Goal: Transaction & Acquisition: Purchase product/service

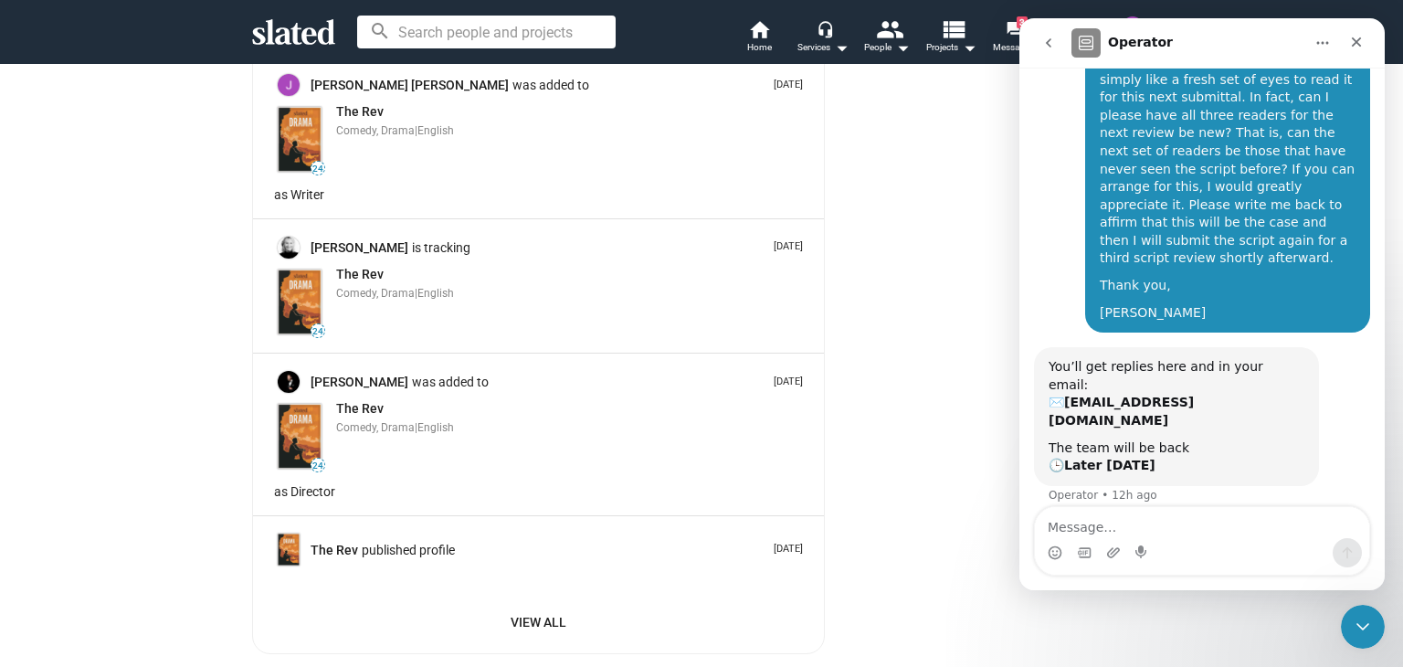
scroll to position [3164, 0]
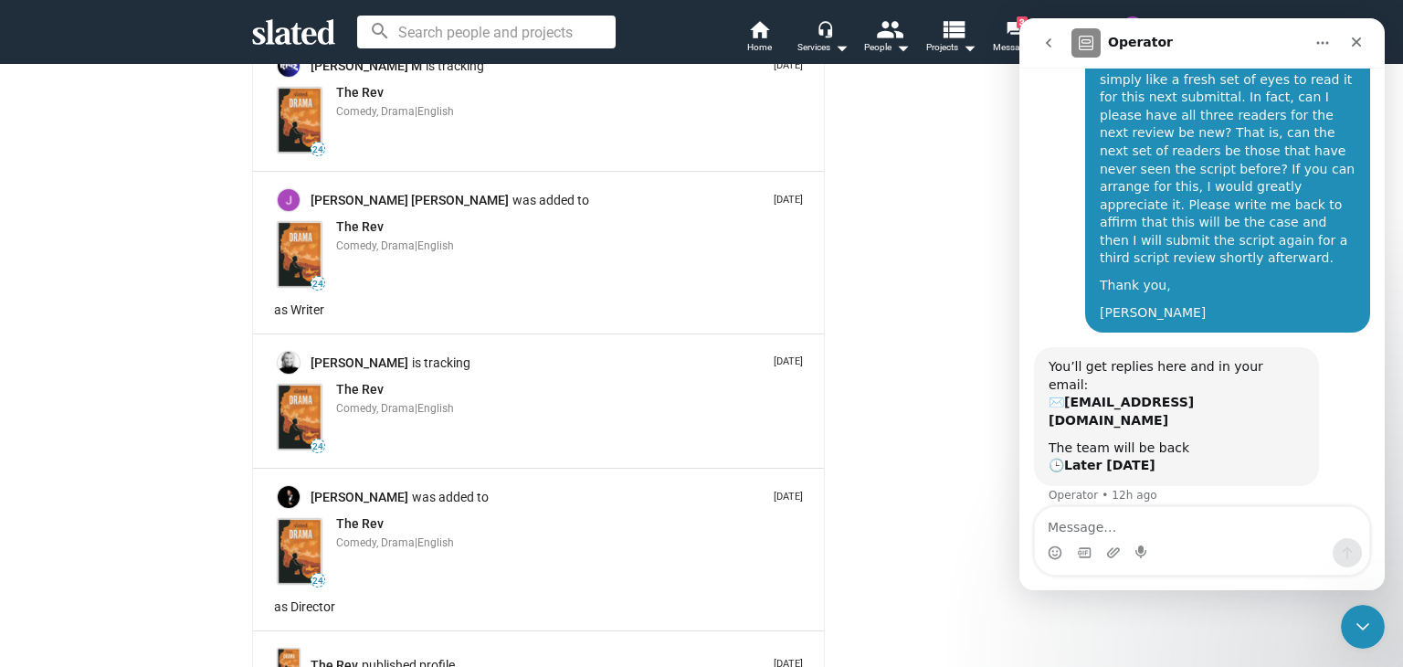
click at [1112, 520] on textarea "Message…" at bounding box center [1202, 522] width 334 height 31
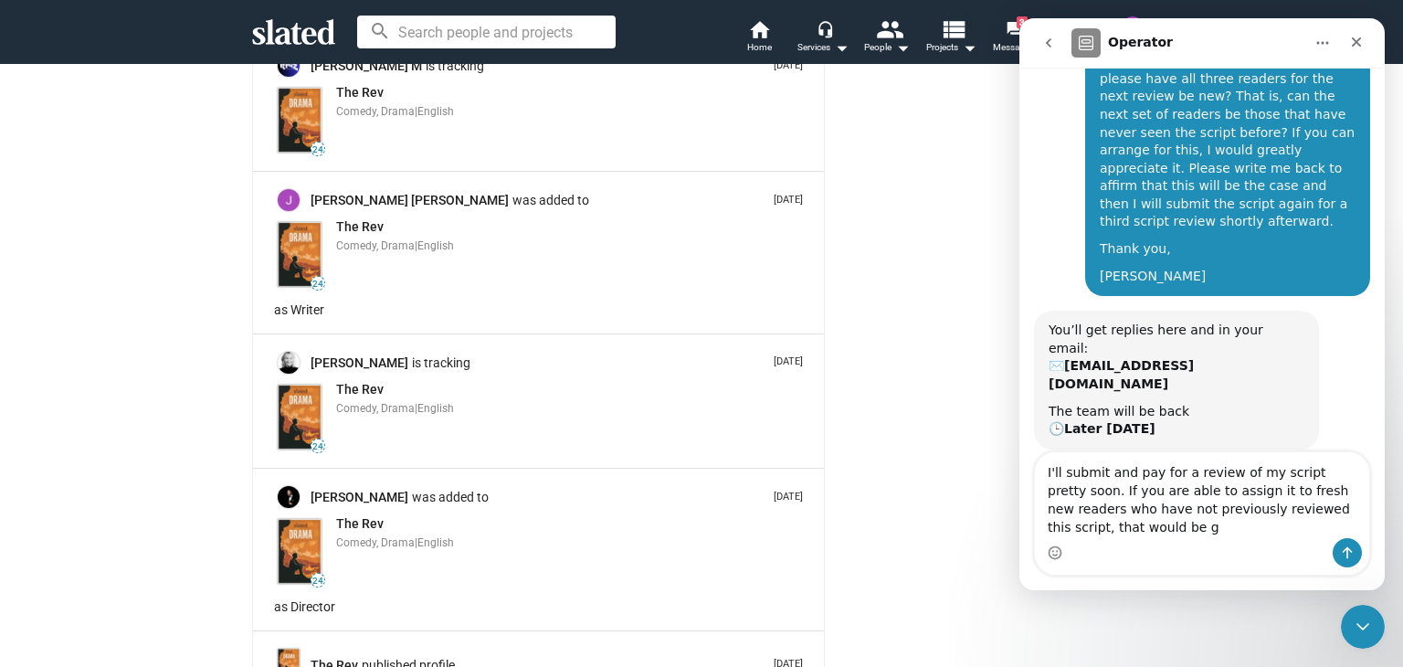
scroll to position [363, 0]
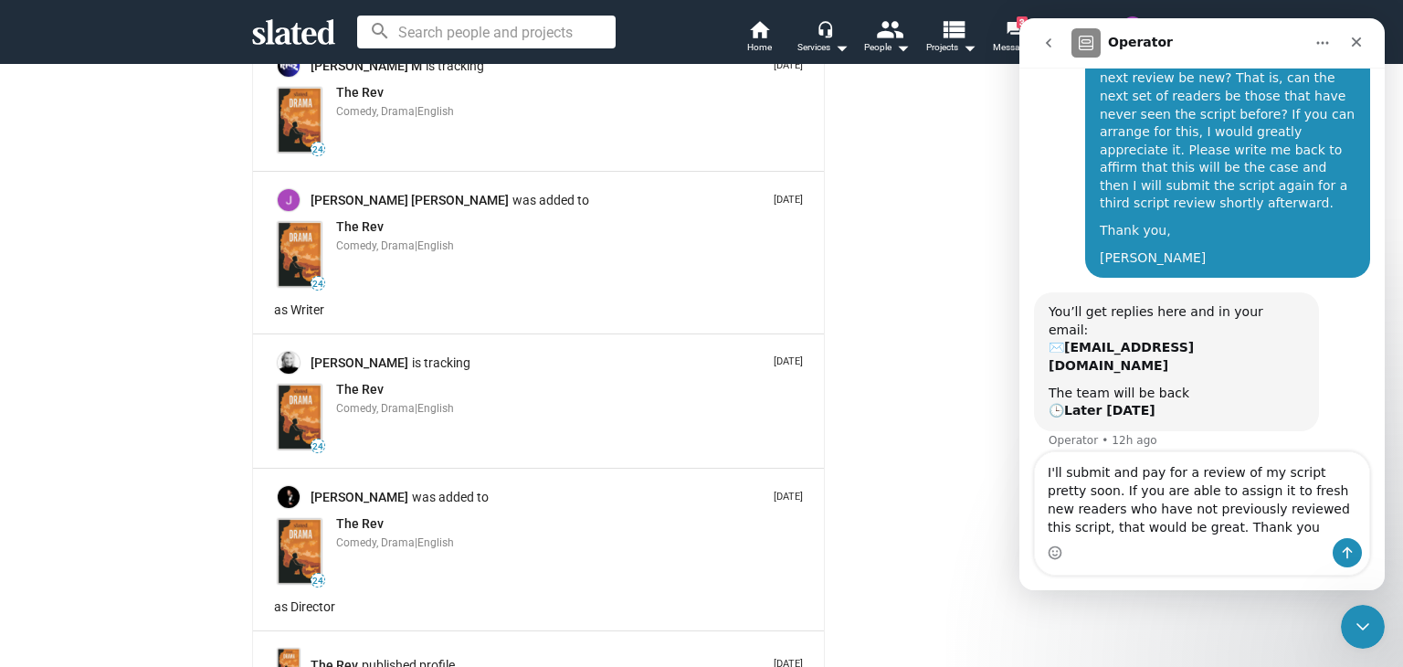
type textarea "I'll submit and pay for a review of my script pretty soon. If you are able to a…"
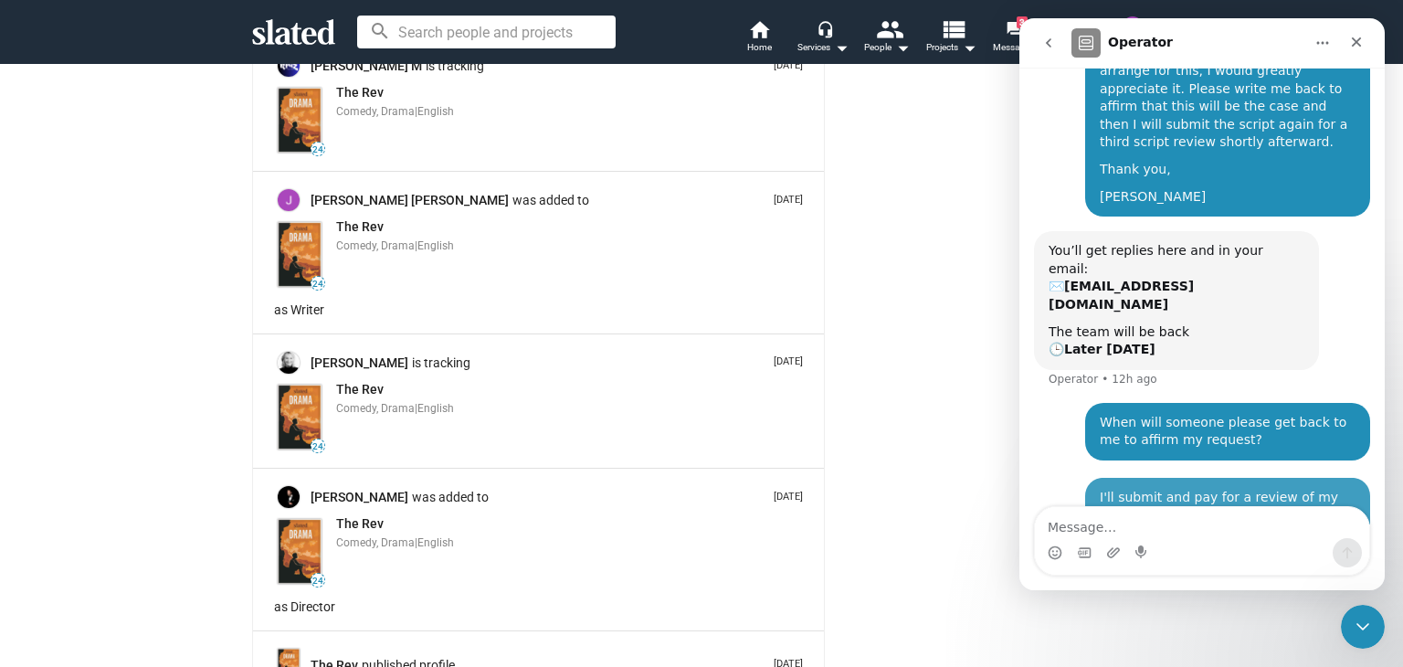
scroll to position [434, 0]
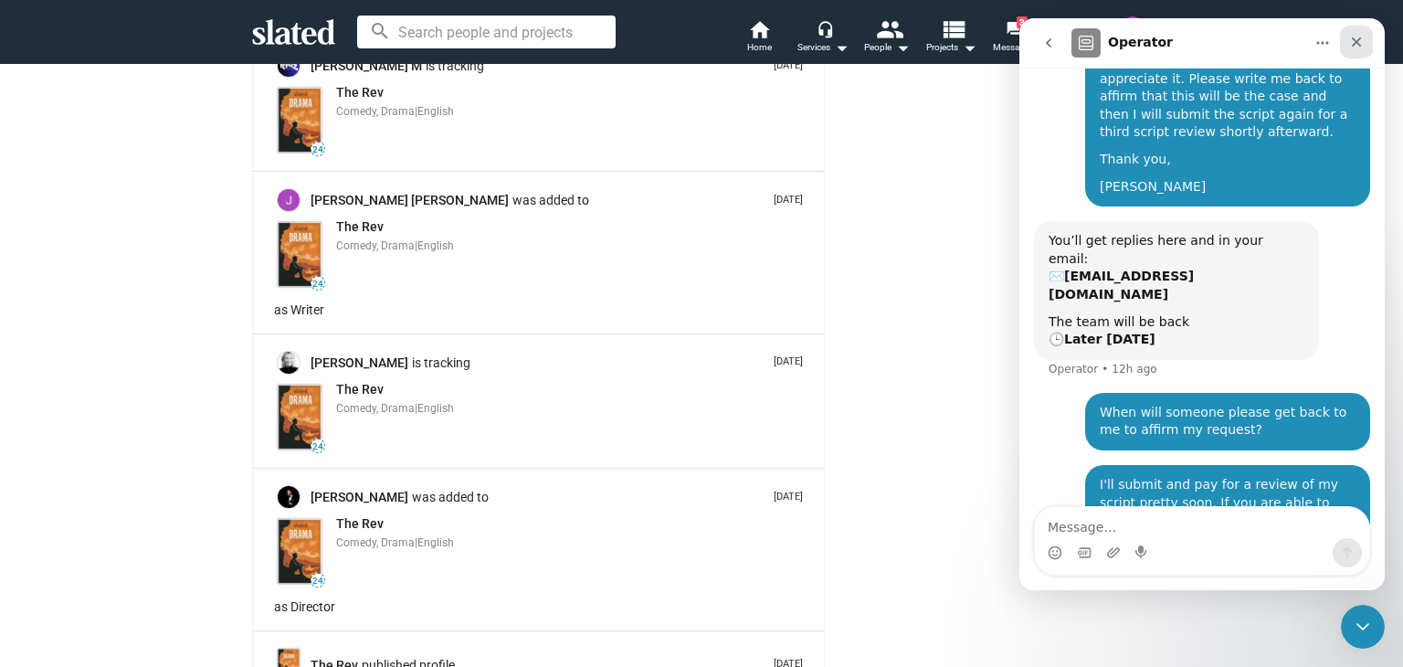
click at [1352, 43] on icon "Close" at bounding box center [1356, 42] width 15 height 15
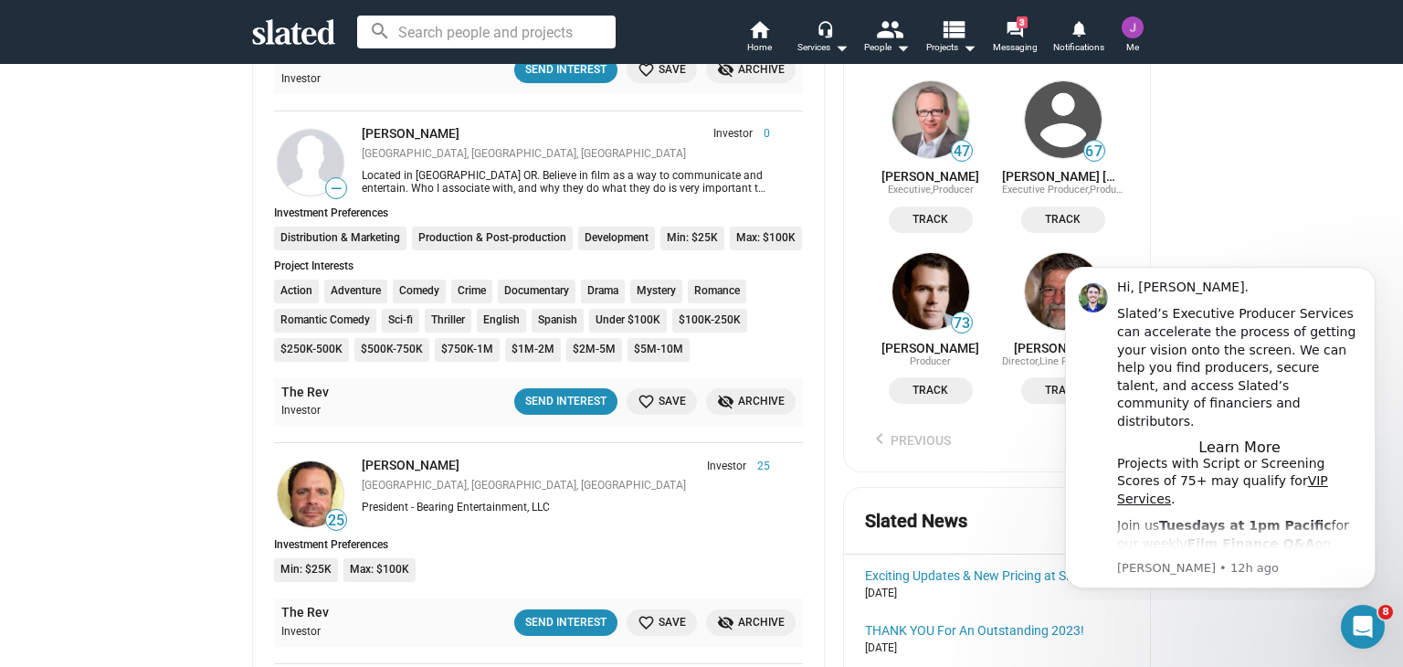
scroll to position [881, 0]
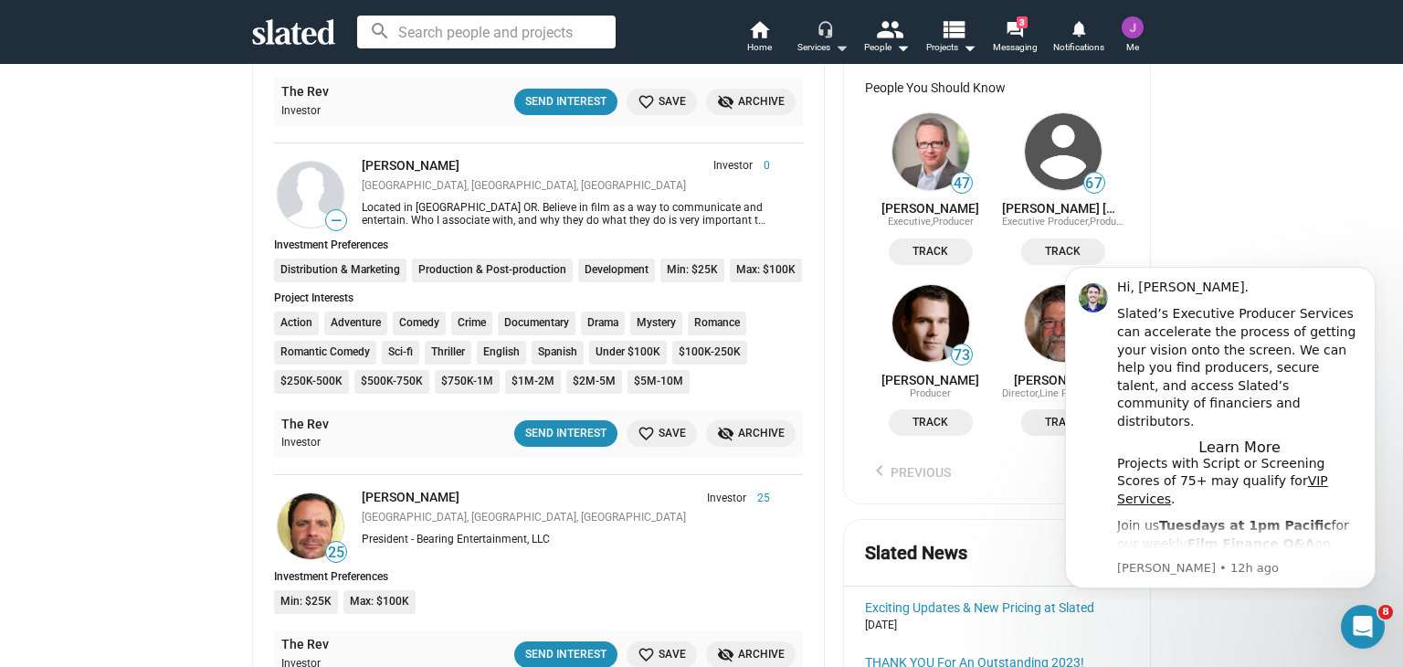
click at [822, 34] on mat-icon "headset_mic" at bounding box center [824, 28] width 16 height 16
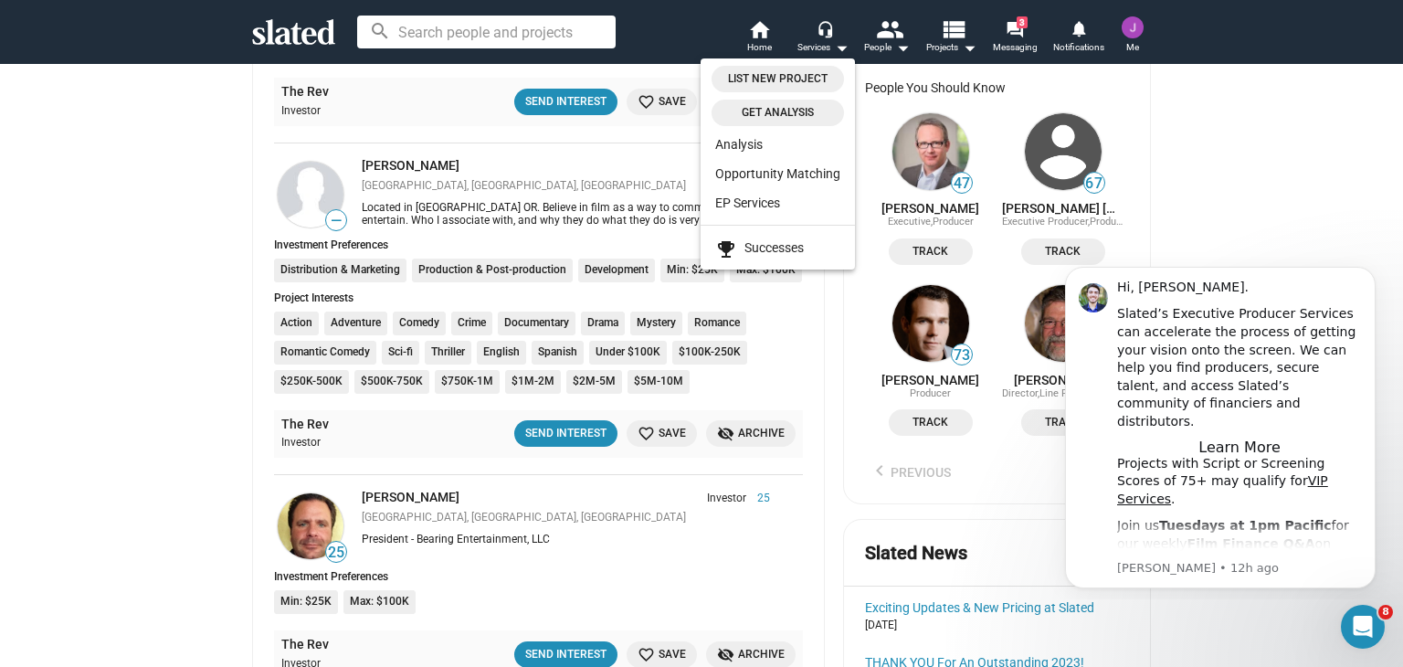
click at [789, 114] on span "Get analysis" at bounding box center [777, 112] width 110 height 19
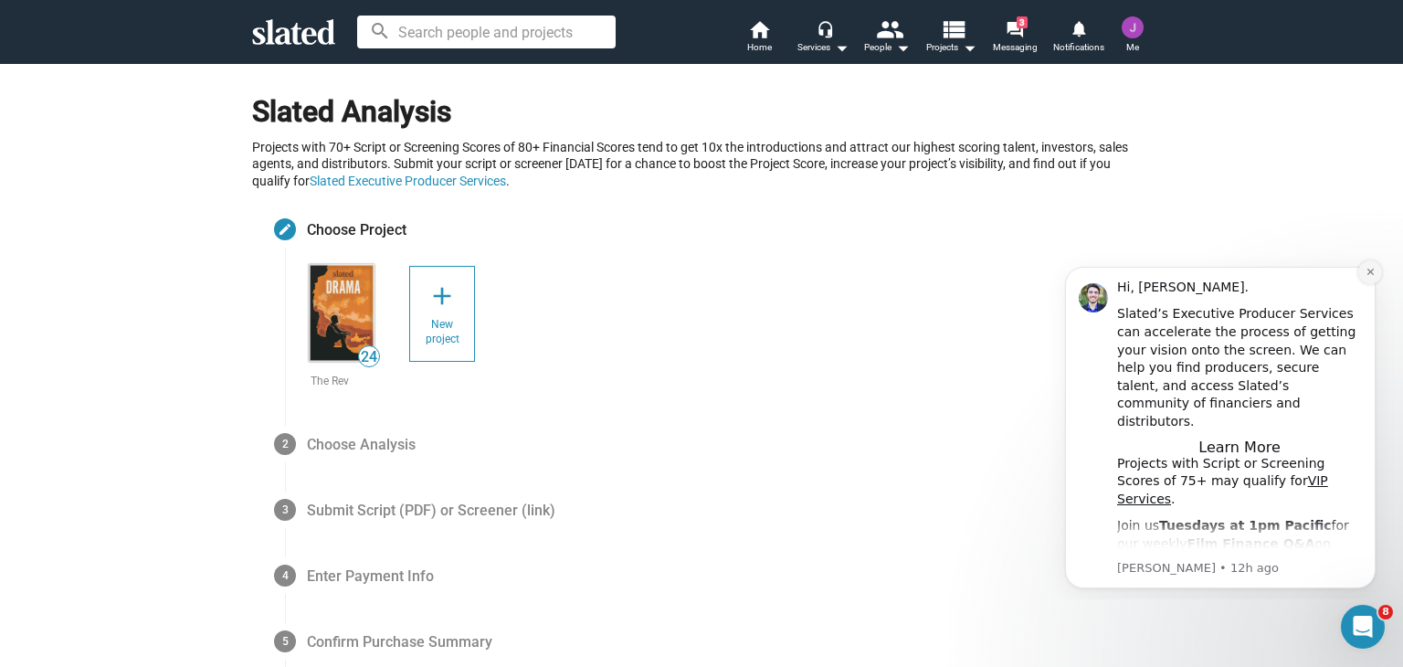
click at [1368, 272] on icon "Dismiss notification" at bounding box center [1370, 272] width 10 height 10
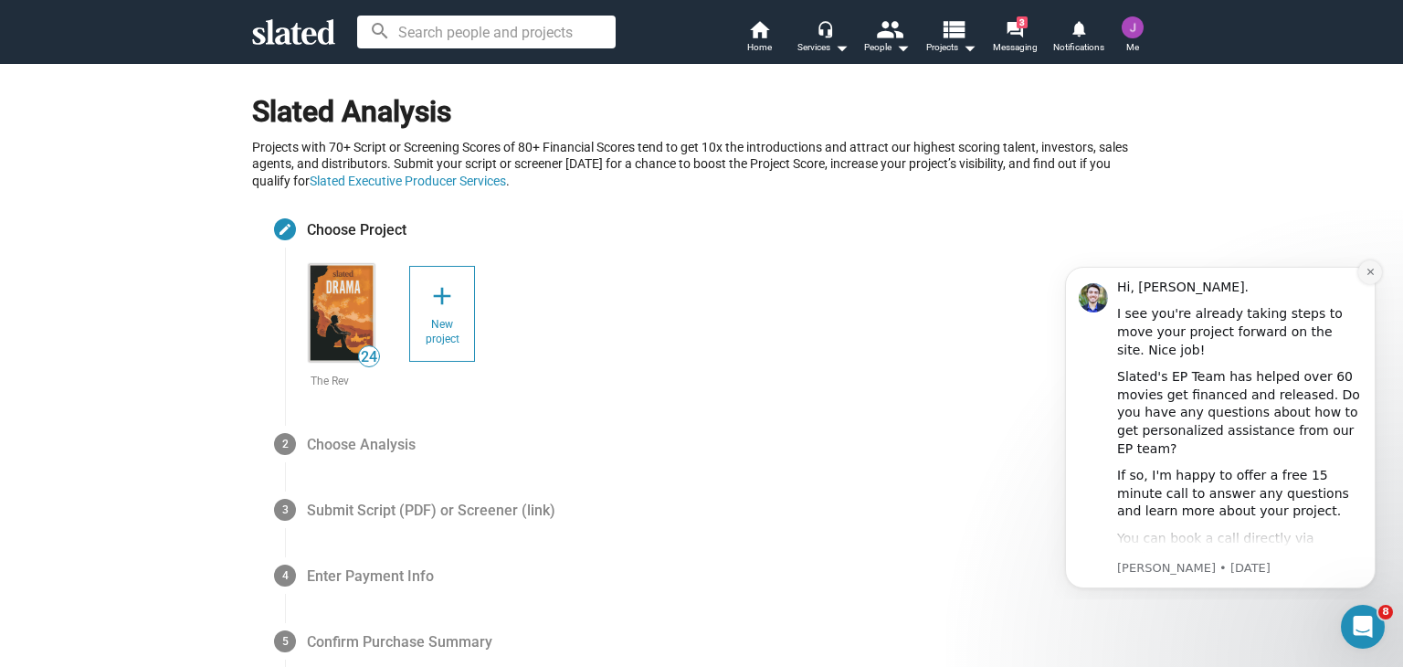
click at [1367, 272] on icon "Dismiss notification" at bounding box center [1370, 272] width 10 height 10
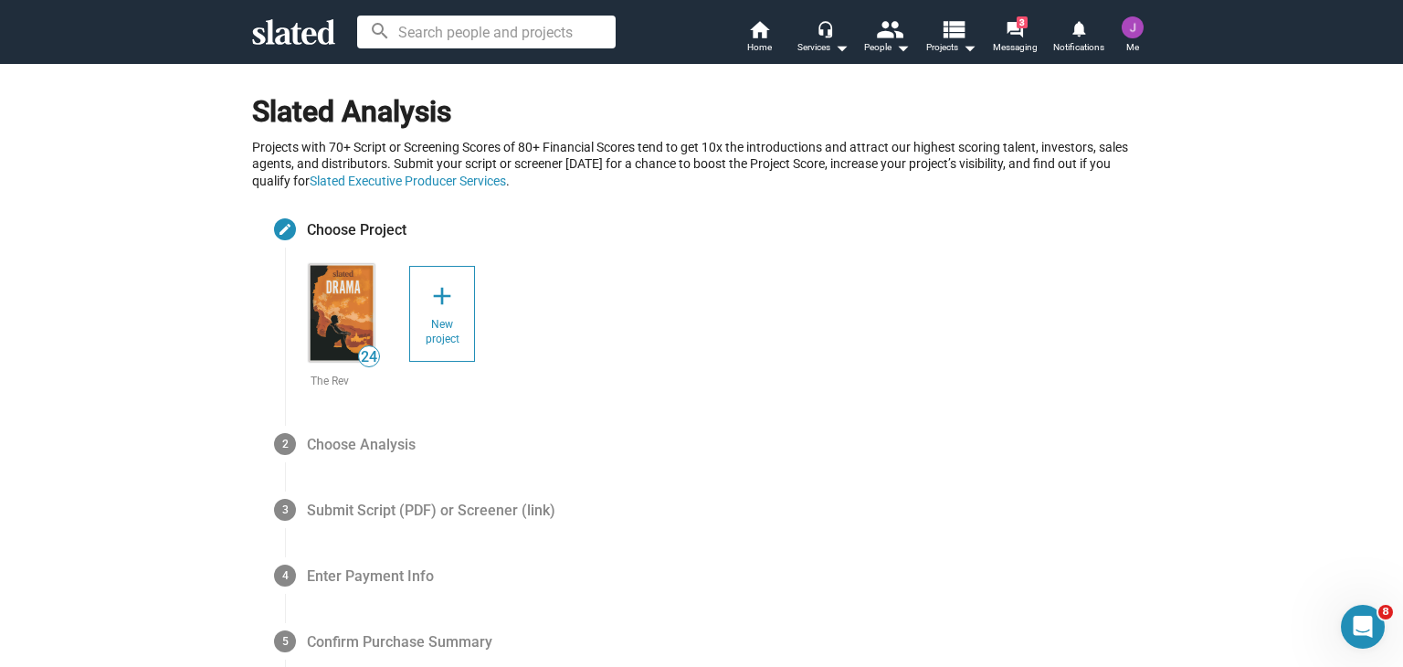
click at [784, 302] on div "24 The Rev add New project" at bounding box center [743, 336] width 873 height 149
click at [826, 47] on div "Services arrow_drop_down" at bounding box center [822, 48] width 51 height 22
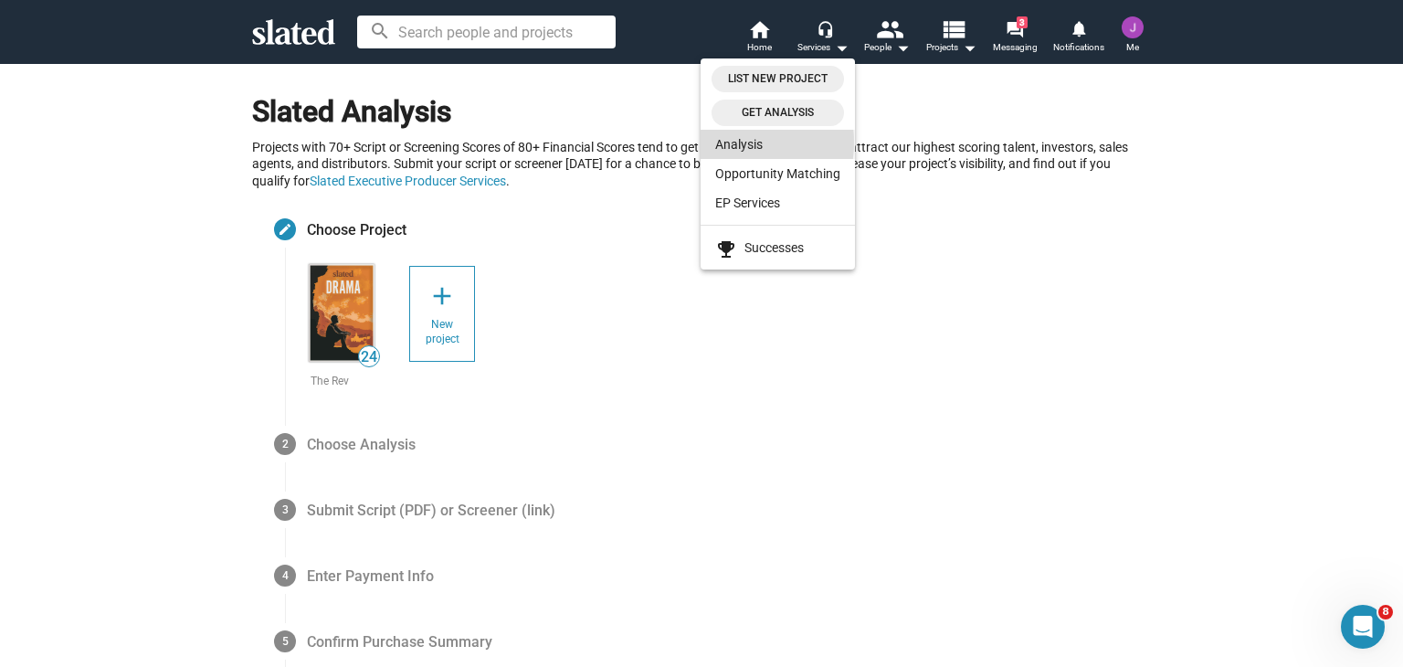
click at [724, 142] on link "Analysis" at bounding box center [777, 144] width 154 height 29
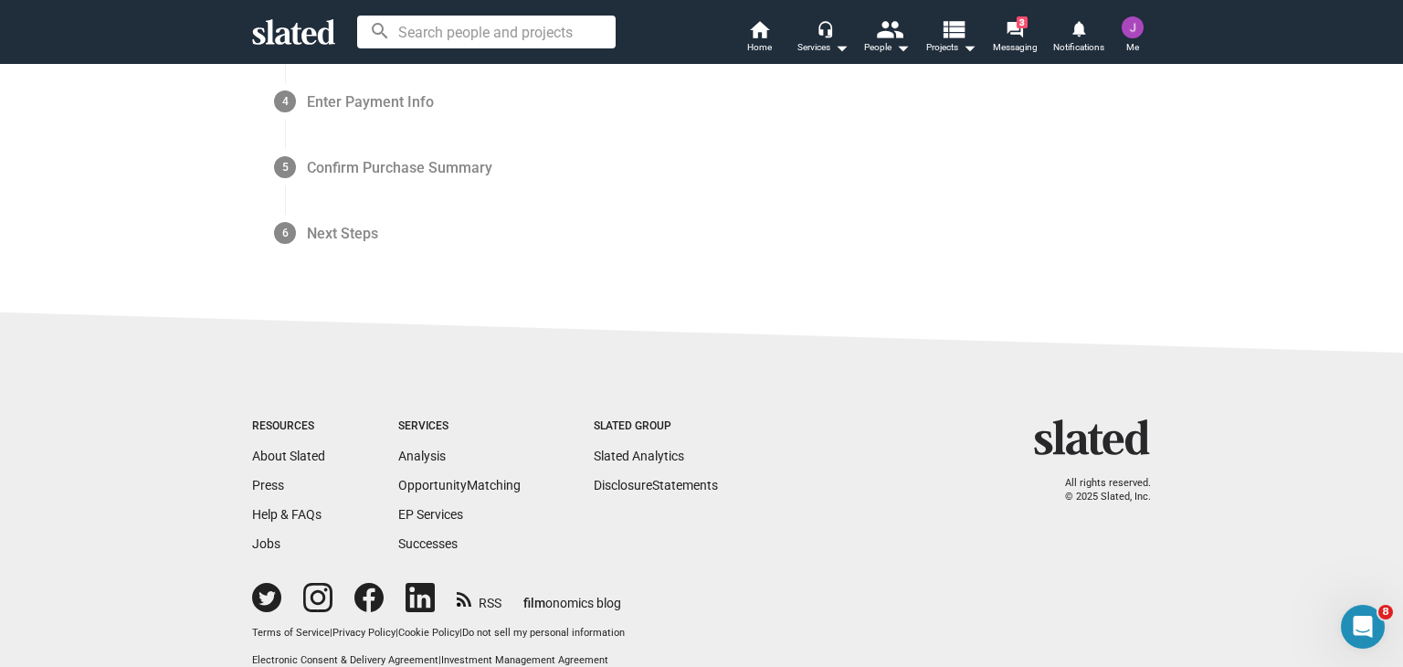
scroll to position [503, 0]
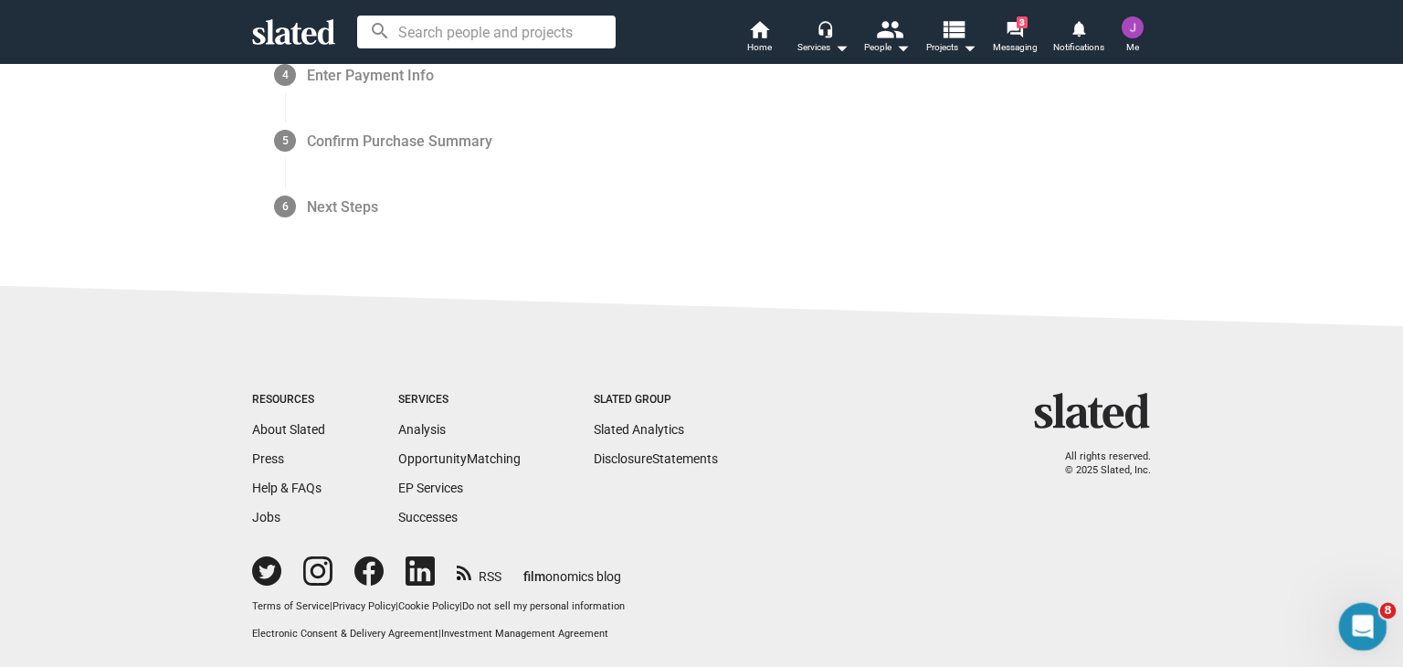
click at [1363, 615] on icon "Open Intercom Messenger" at bounding box center [1360, 624] width 30 height 30
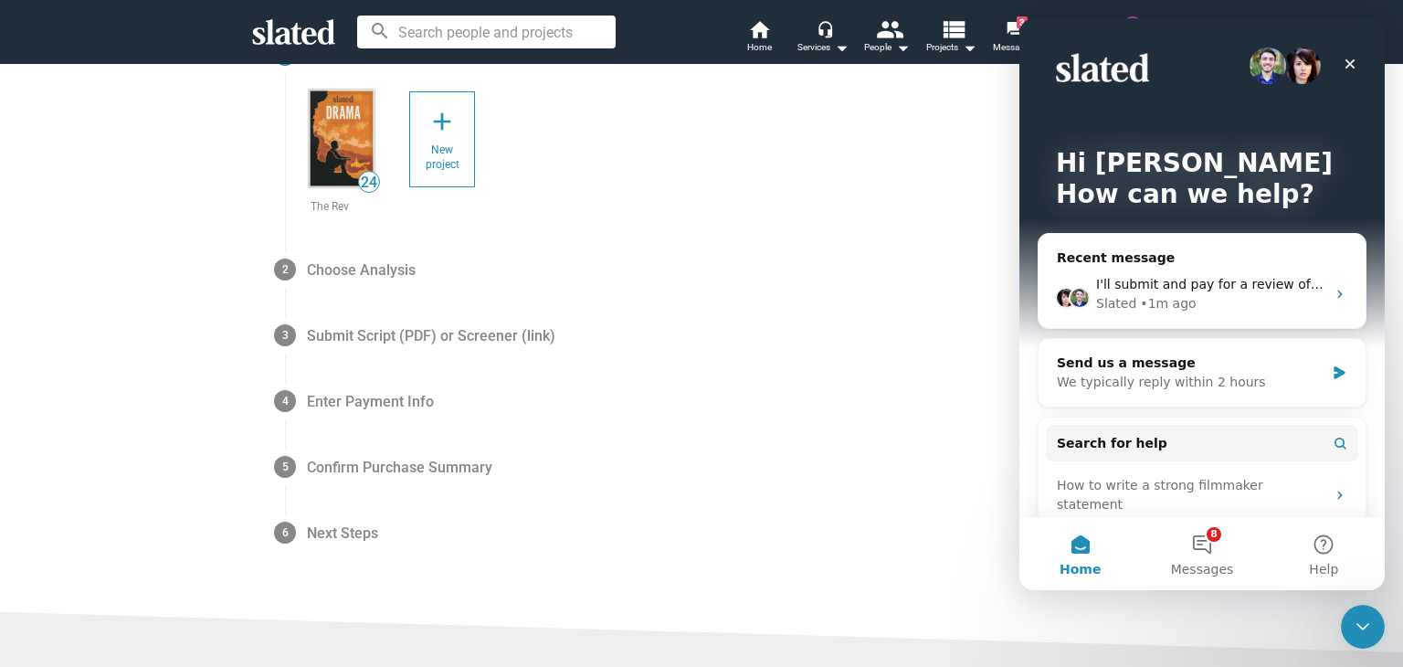
scroll to position [138, 0]
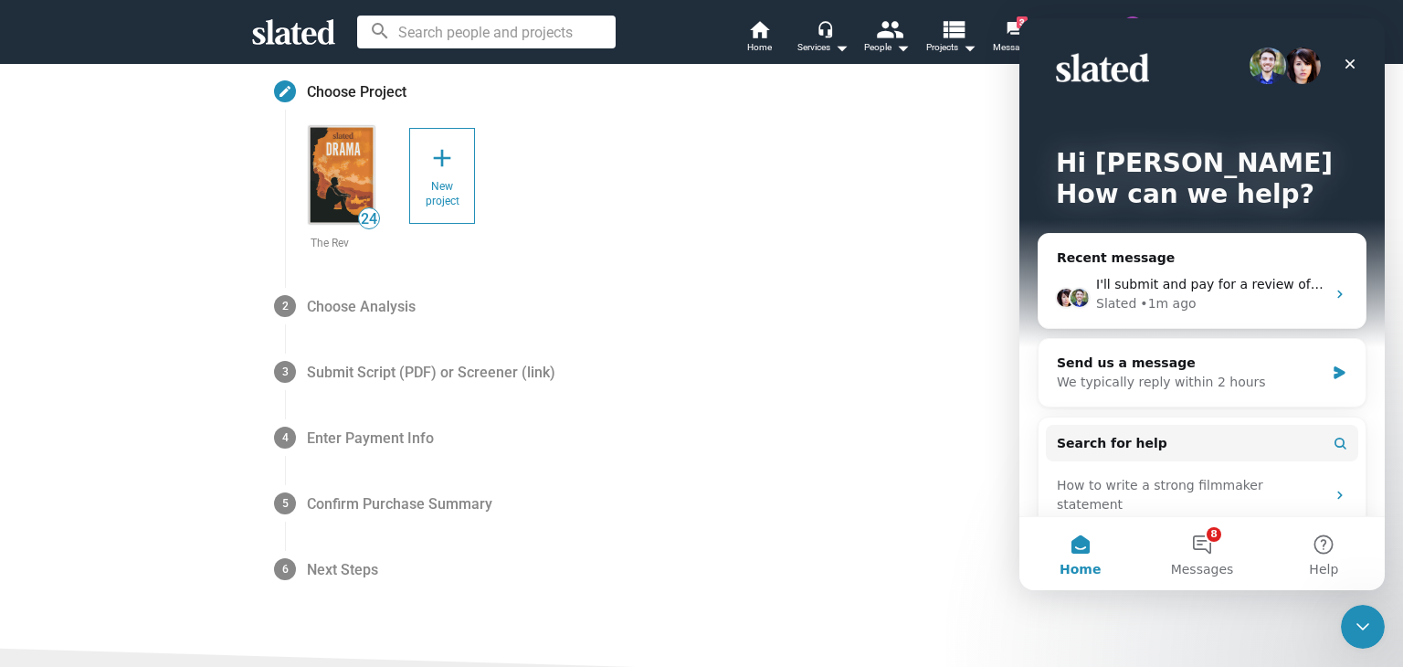
click at [320, 184] on img at bounding box center [342, 175] width 66 height 98
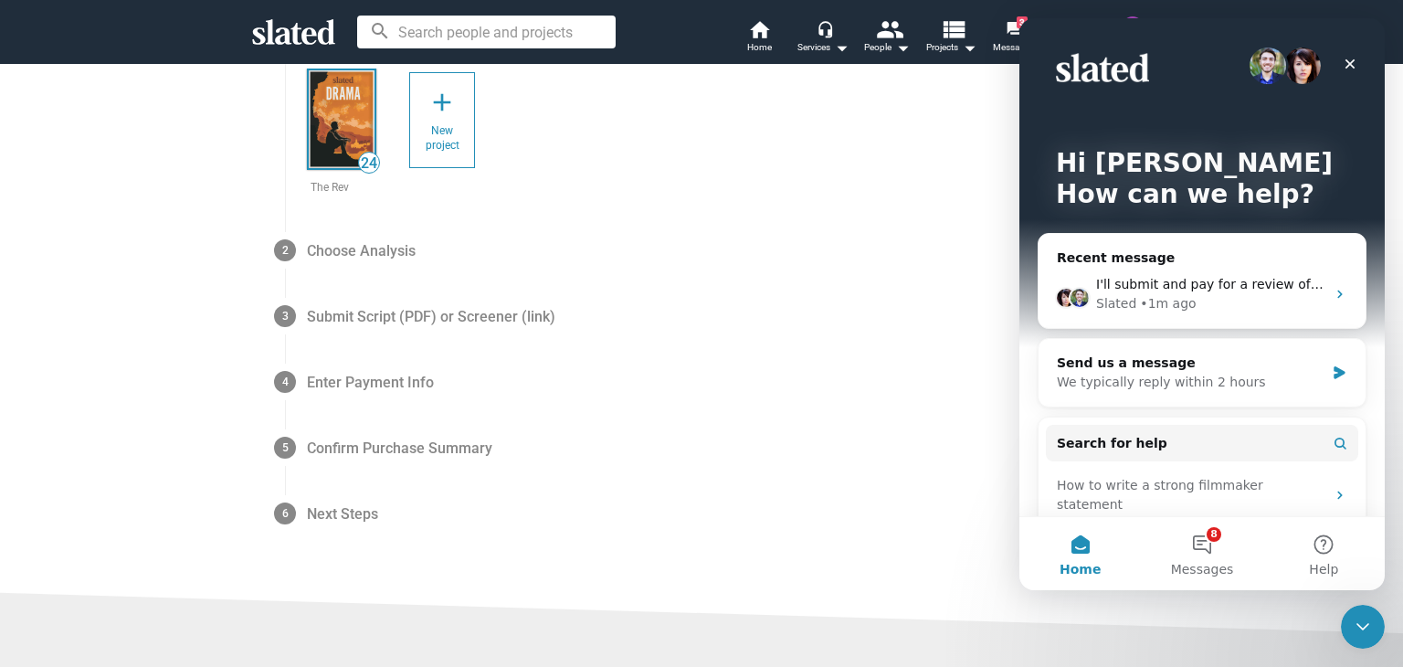
scroll to position [199, 0]
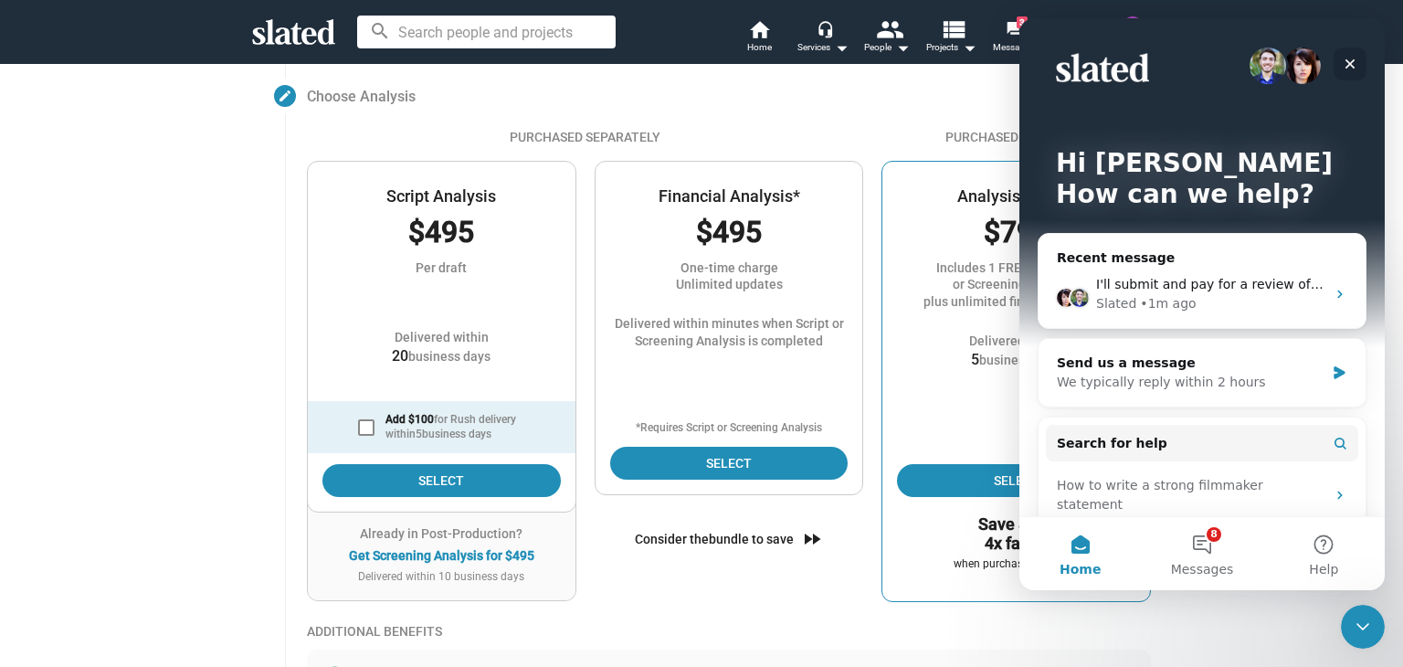
click at [1343, 60] on icon "Close" at bounding box center [1349, 64] width 15 height 15
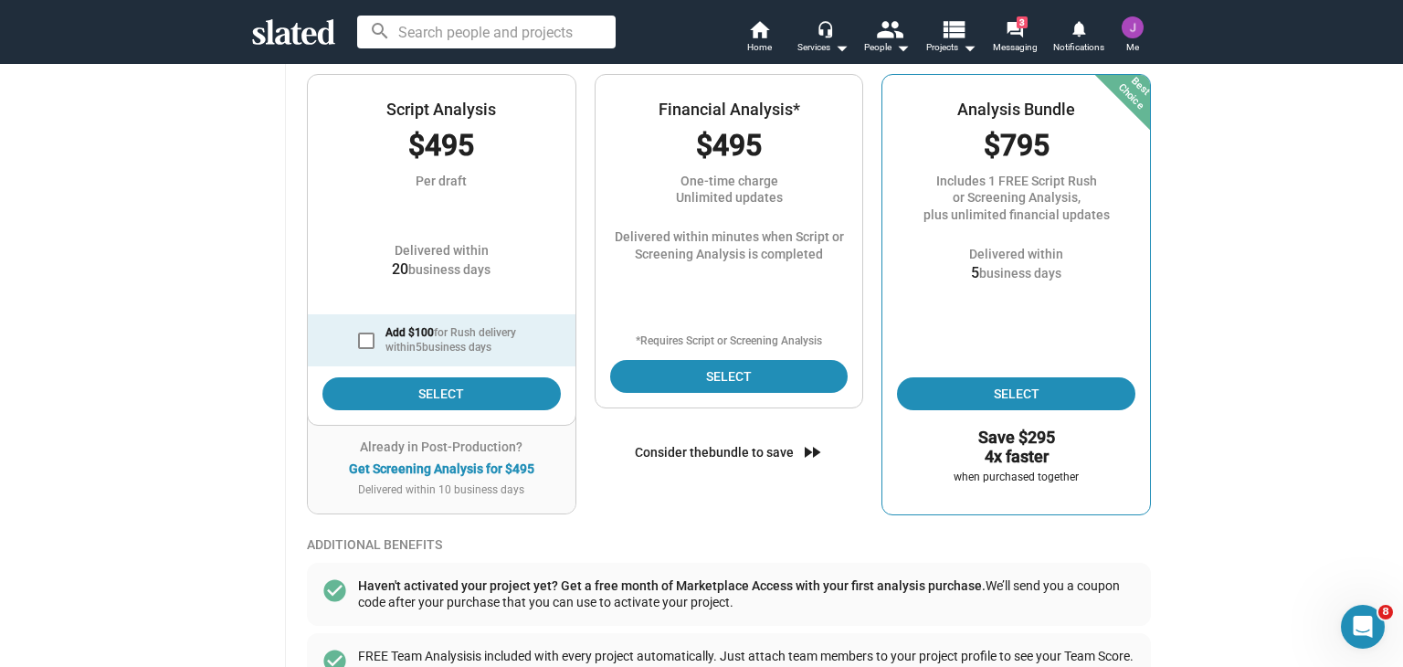
scroll to position [290, 0]
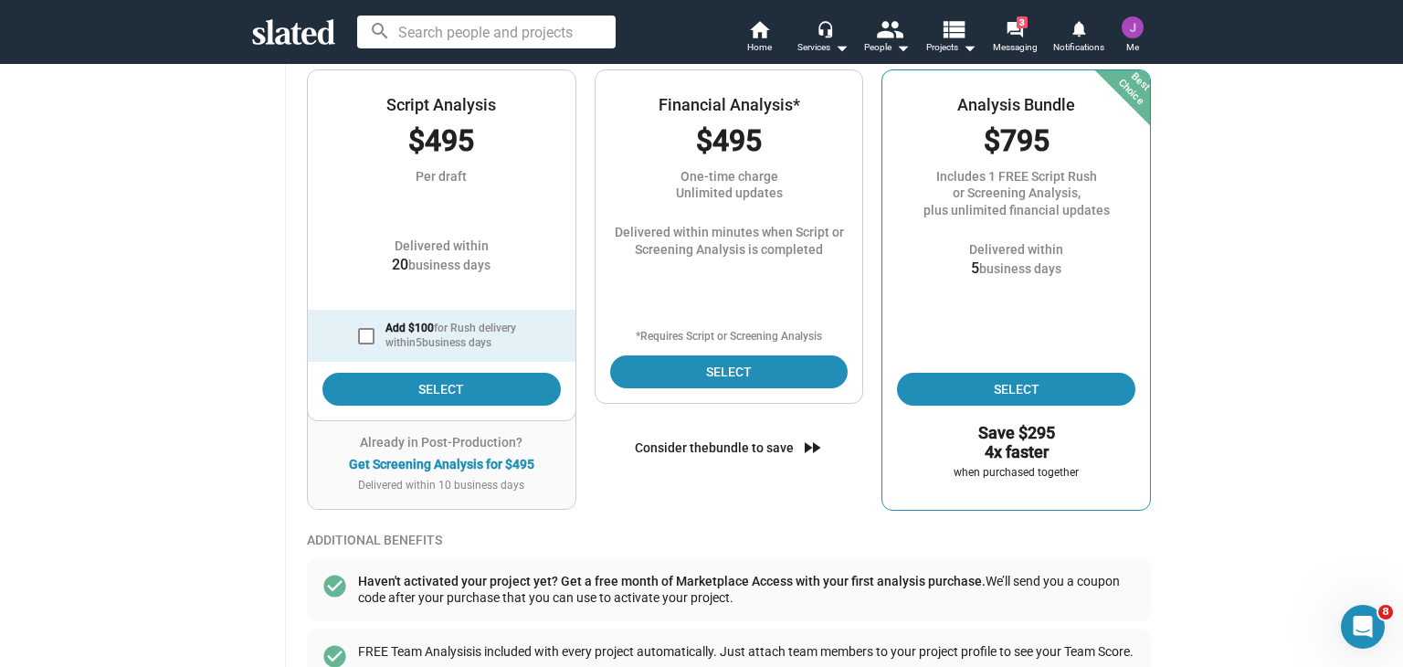
click at [363, 340] on span at bounding box center [366, 336] width 16 height 16
click at [365, 344] on input "Add $100 for Rush delivery within 5 business days" at bounding box center [365, 344] width 1 height 1
checkbox input "true"
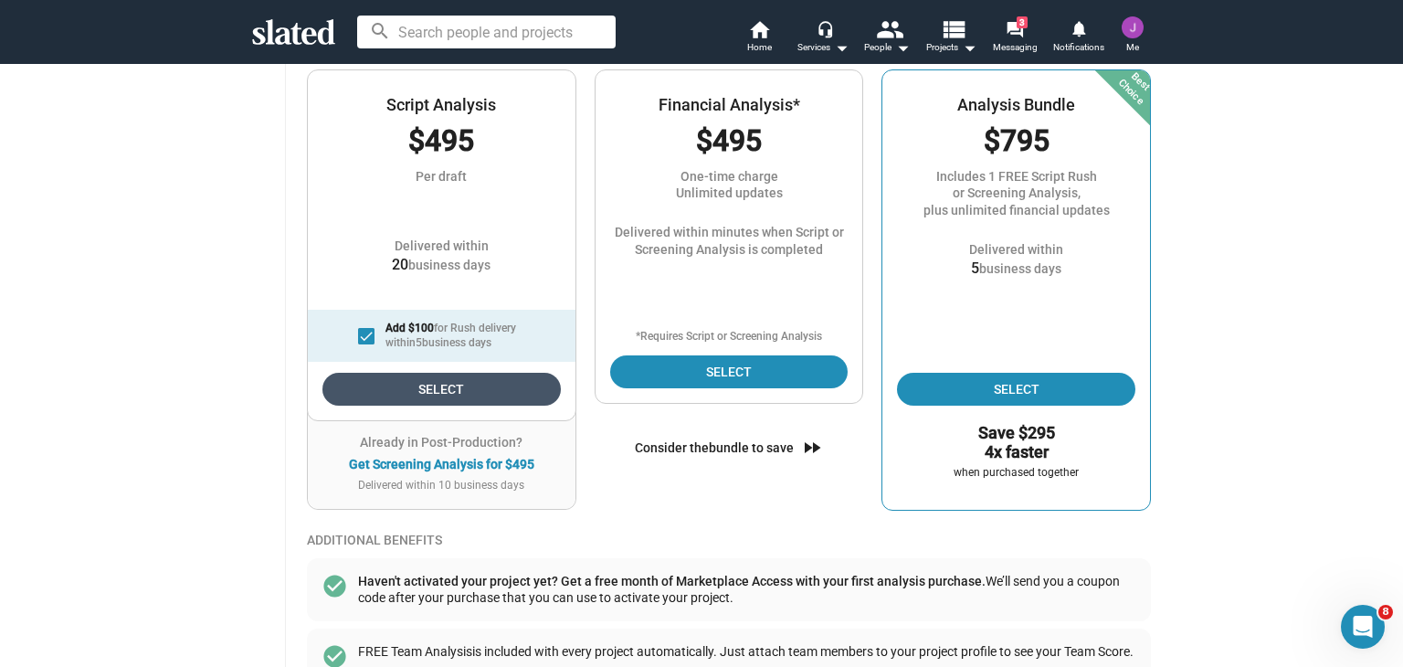
click at [434, 389] on span "Select" at bounding box center [441, 389] width 209 height 33
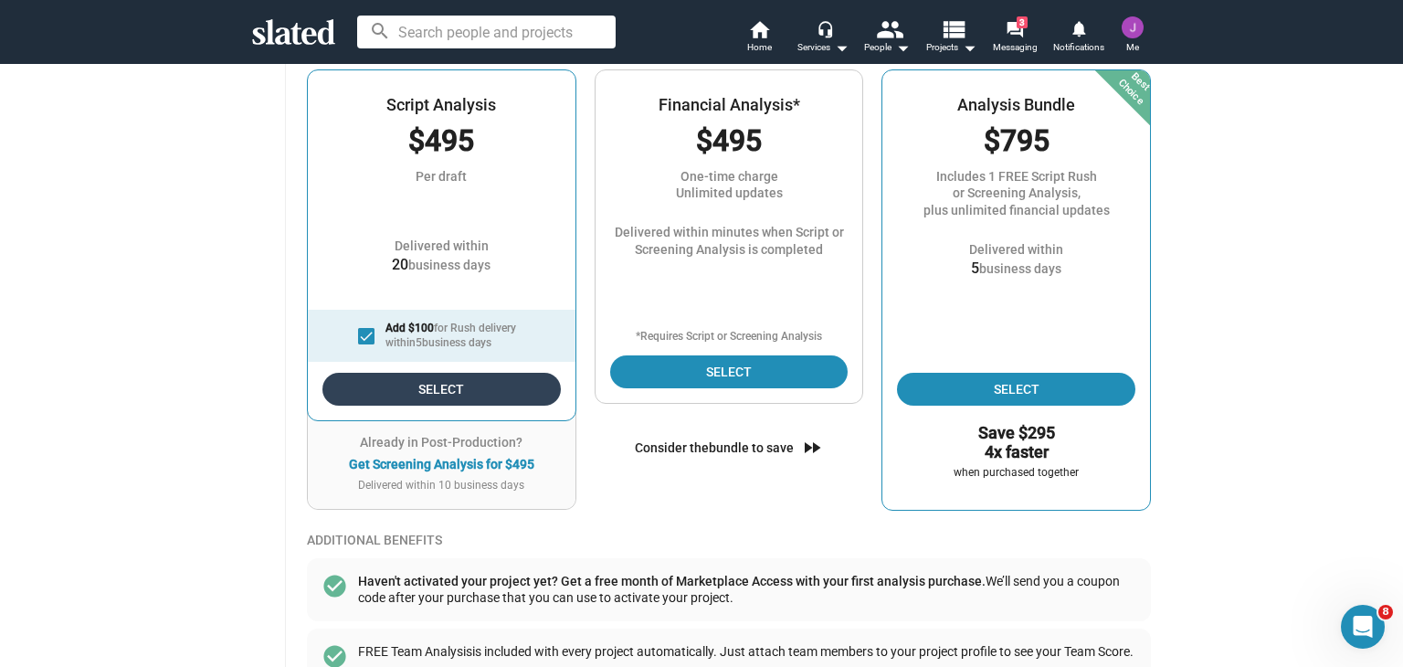
scroll to position [265, 0]
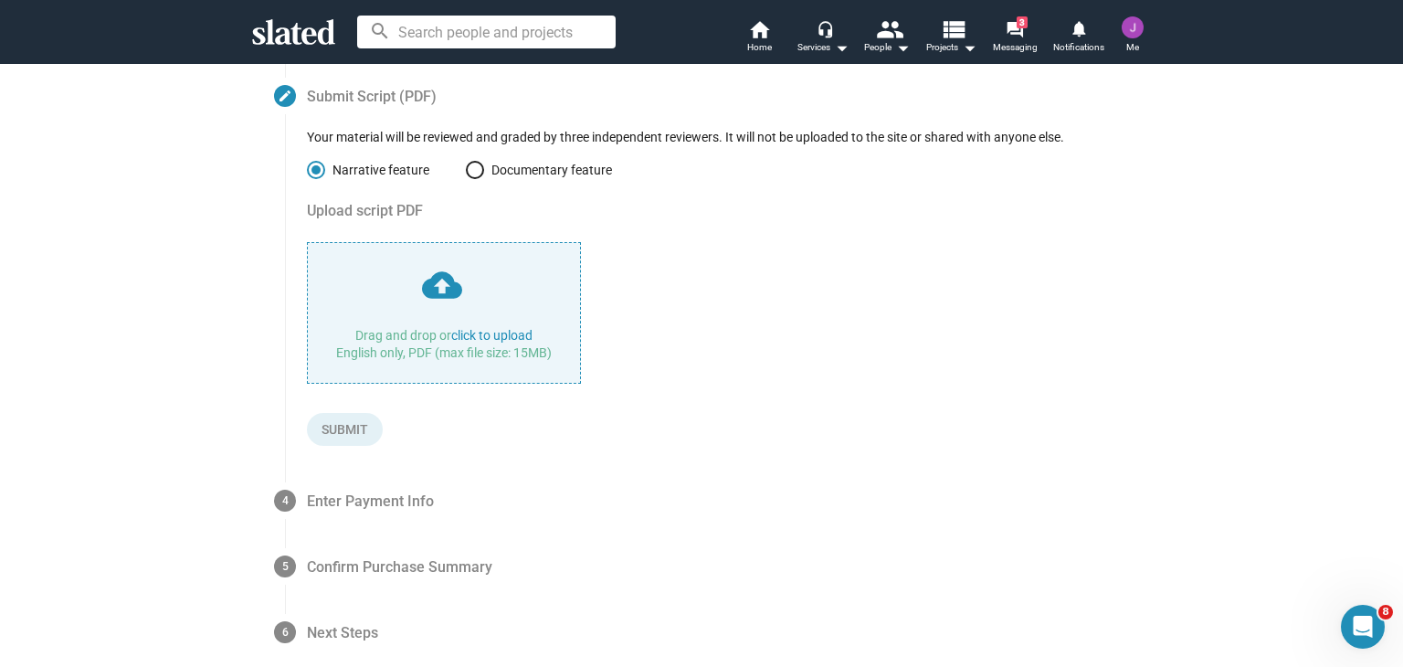
click at [479, 337] on input "file" at bounding box center [444, 313] width 272 height 140
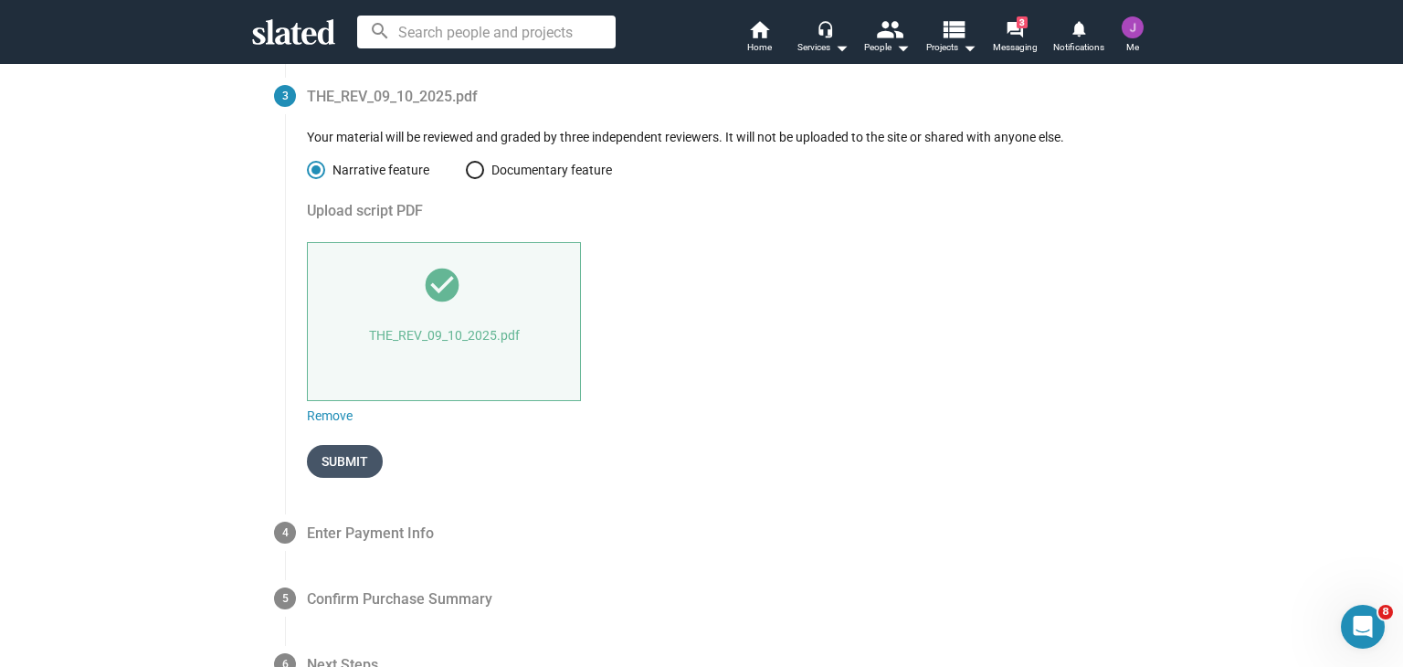
click at [352, 464] on span "Submit" at bounding box center [344, 461] width 47 height 33
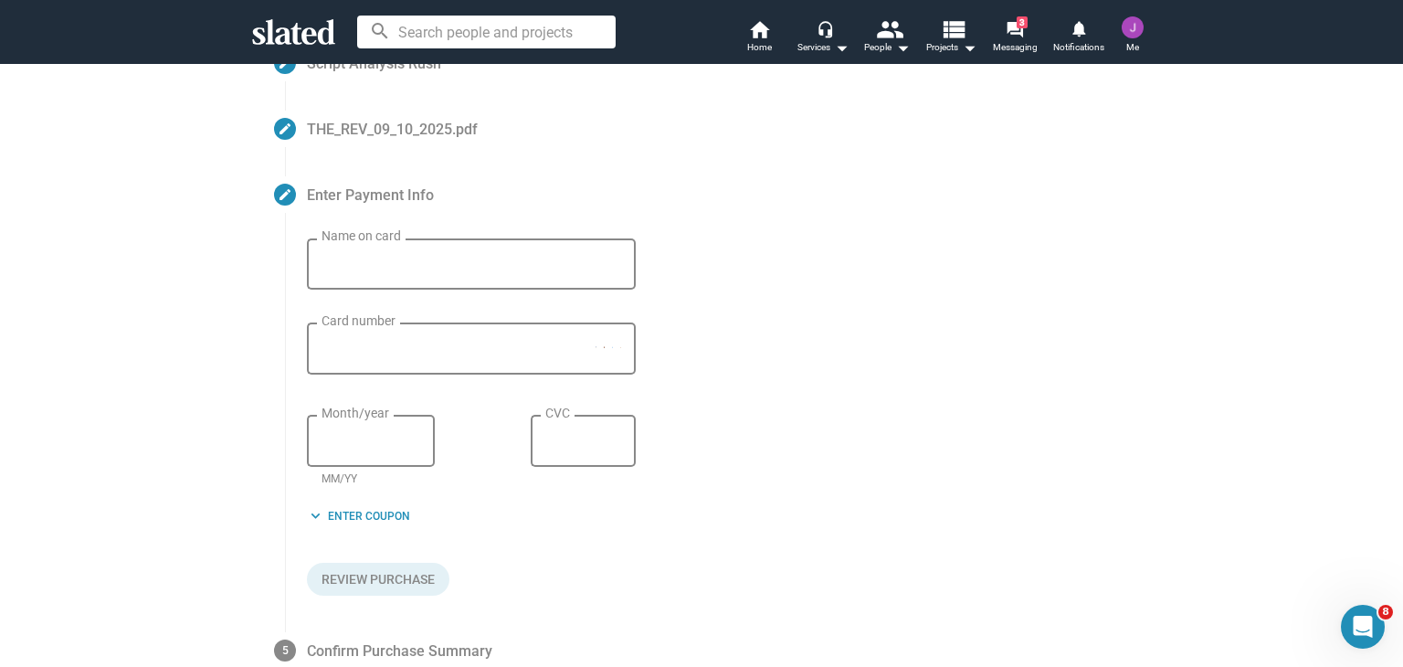
scroll to position [148, 0]
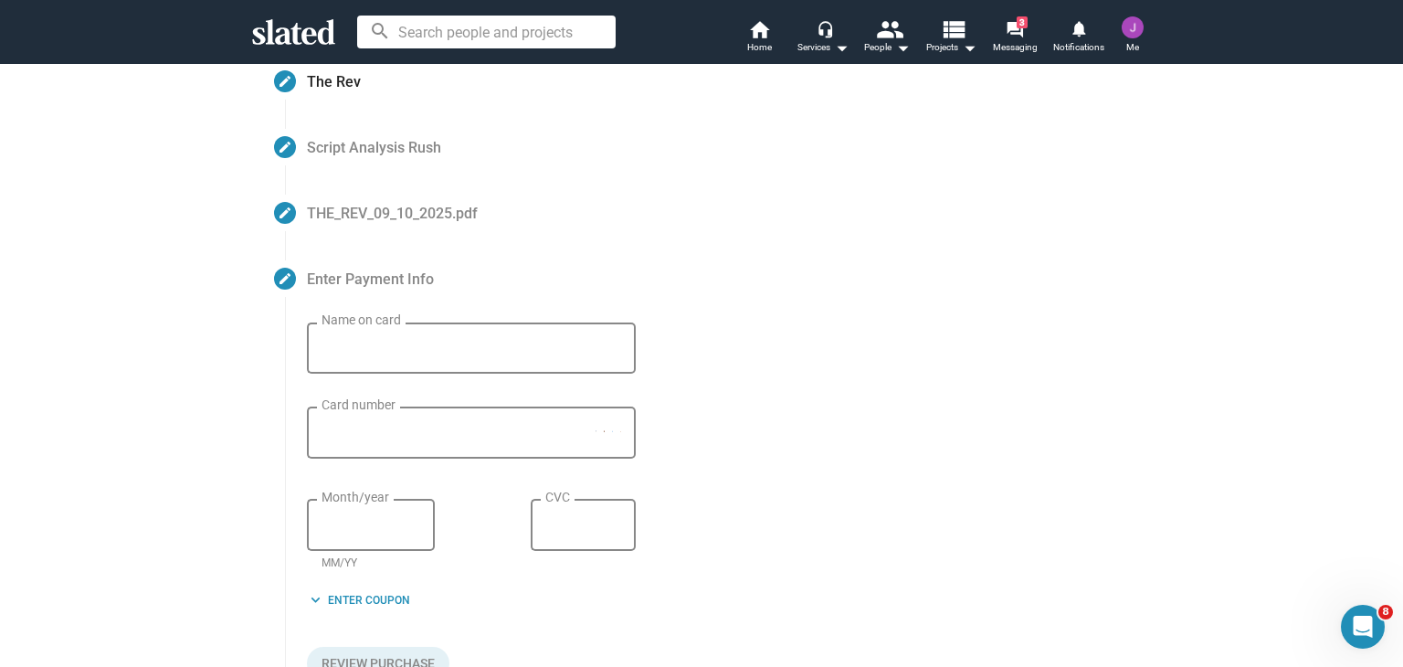
click at [462, 352] on input "Name on card" at bounding box center [471, 349] width 300 height 16
click at [408, 336] on div "Name on card" at bounding box center [471, 346] width 300 height 54
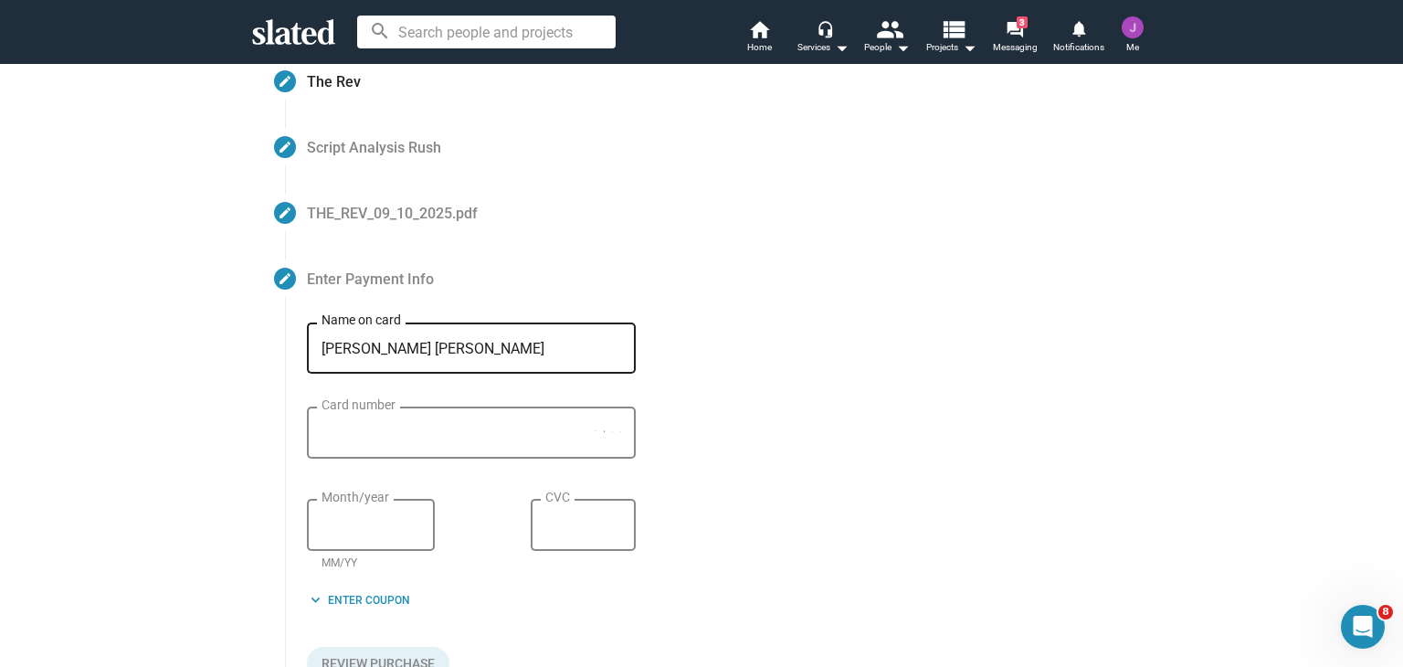
type input "[PERSON_NAME] [PERSON_NAME]"
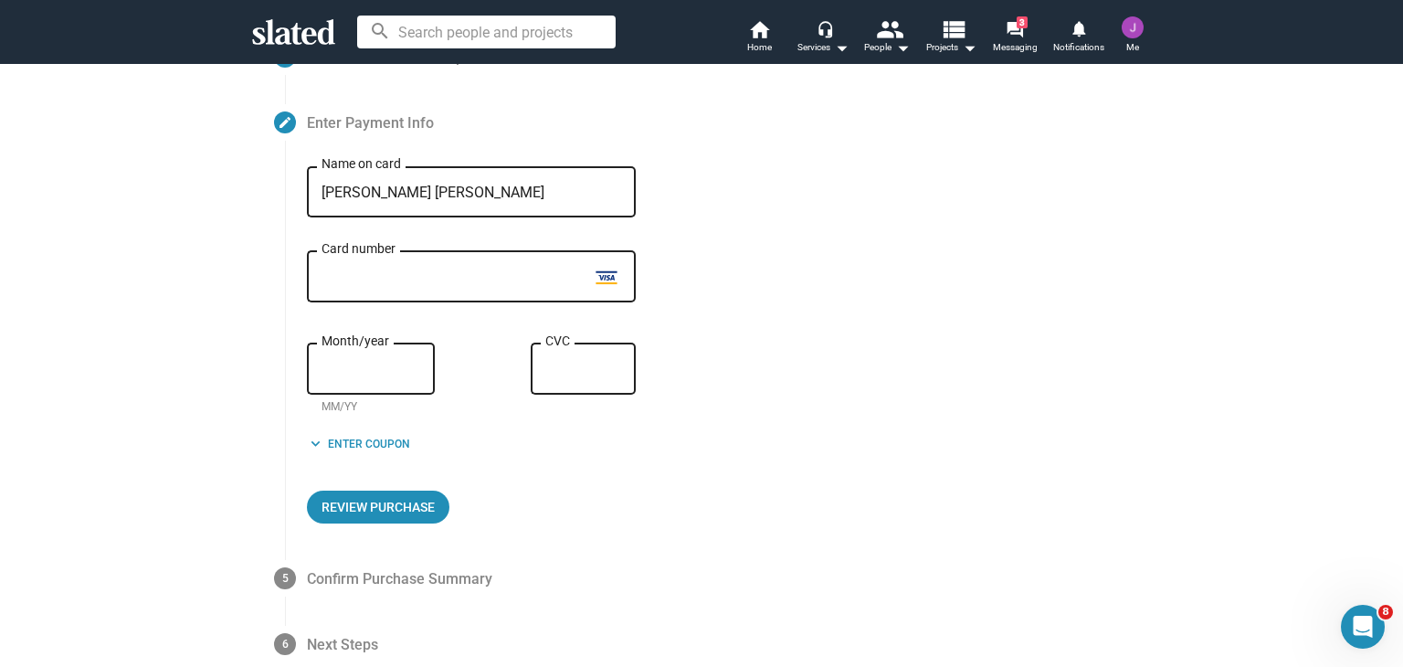
scroll to position [331, 0]
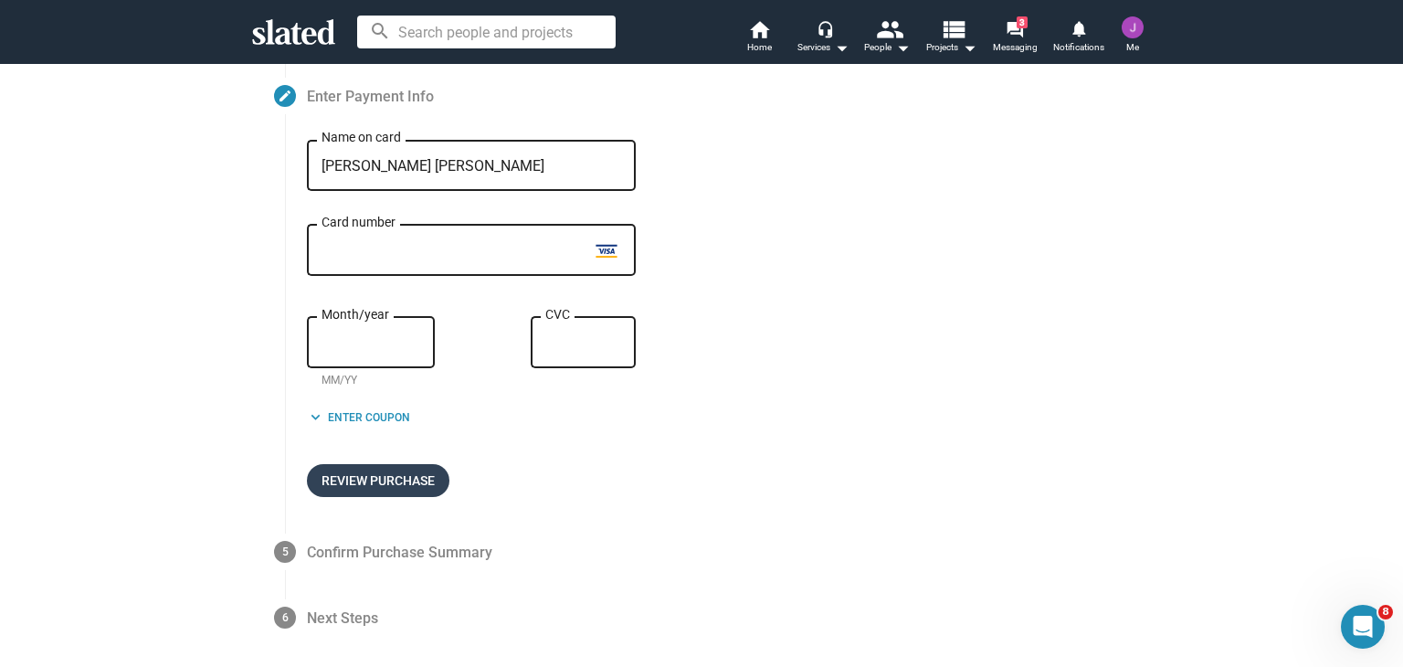
click at [389, 487] on span "Review Purchase" at bounding box center [377, 480] width 113 height 33
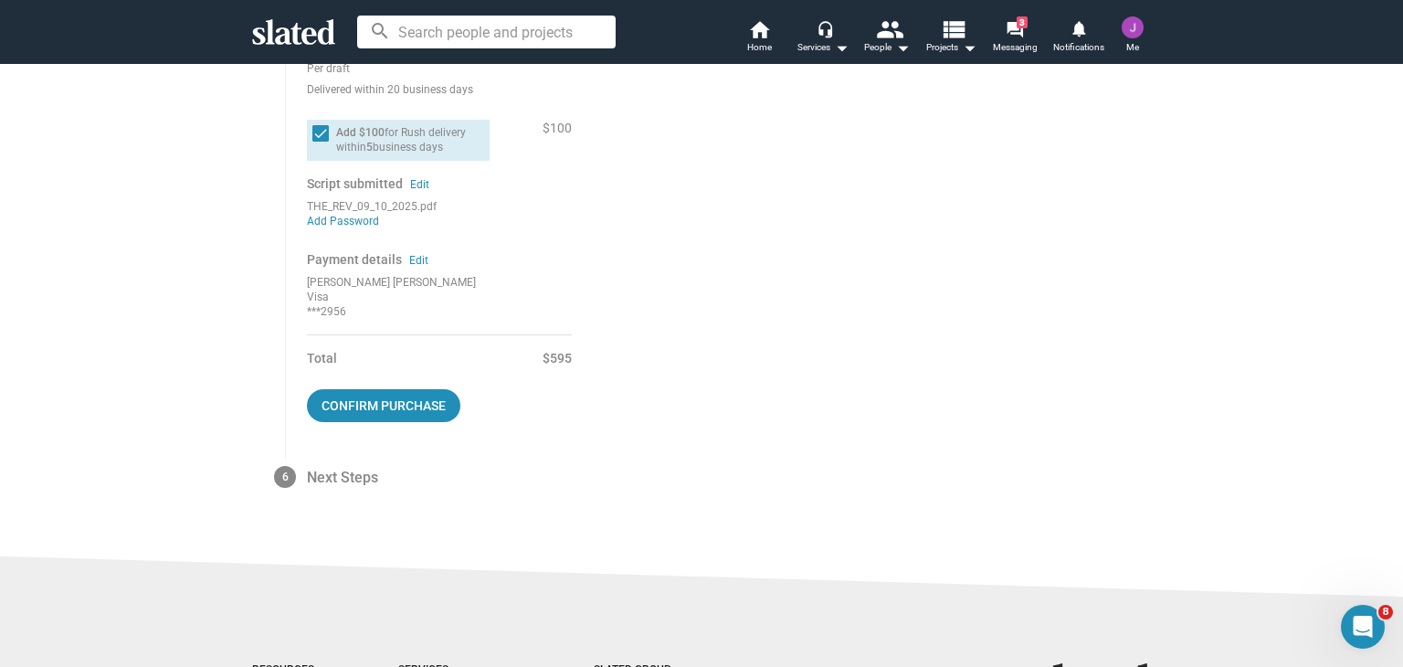
scroll to position [579, 0]
click at [397, 403] on span "Confirm purchase" at bounding box center [383, 402] width 124 height 33
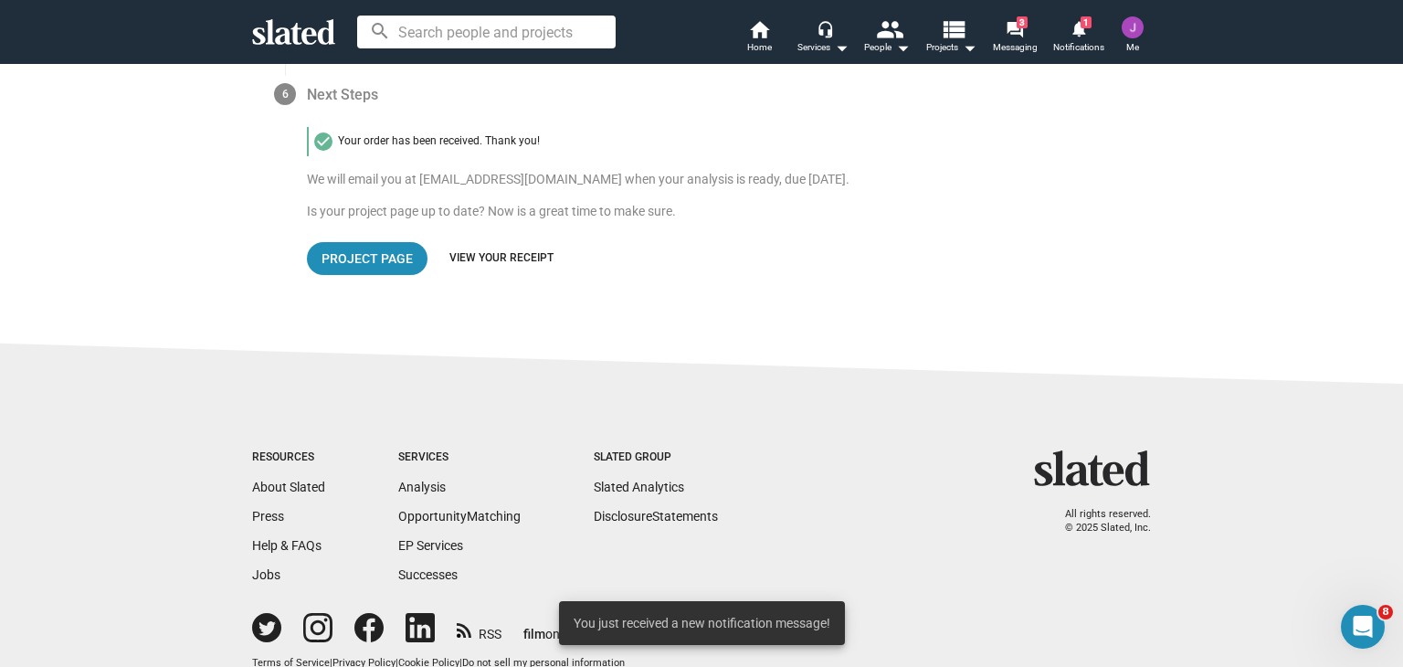
scroll to position [462, 0]
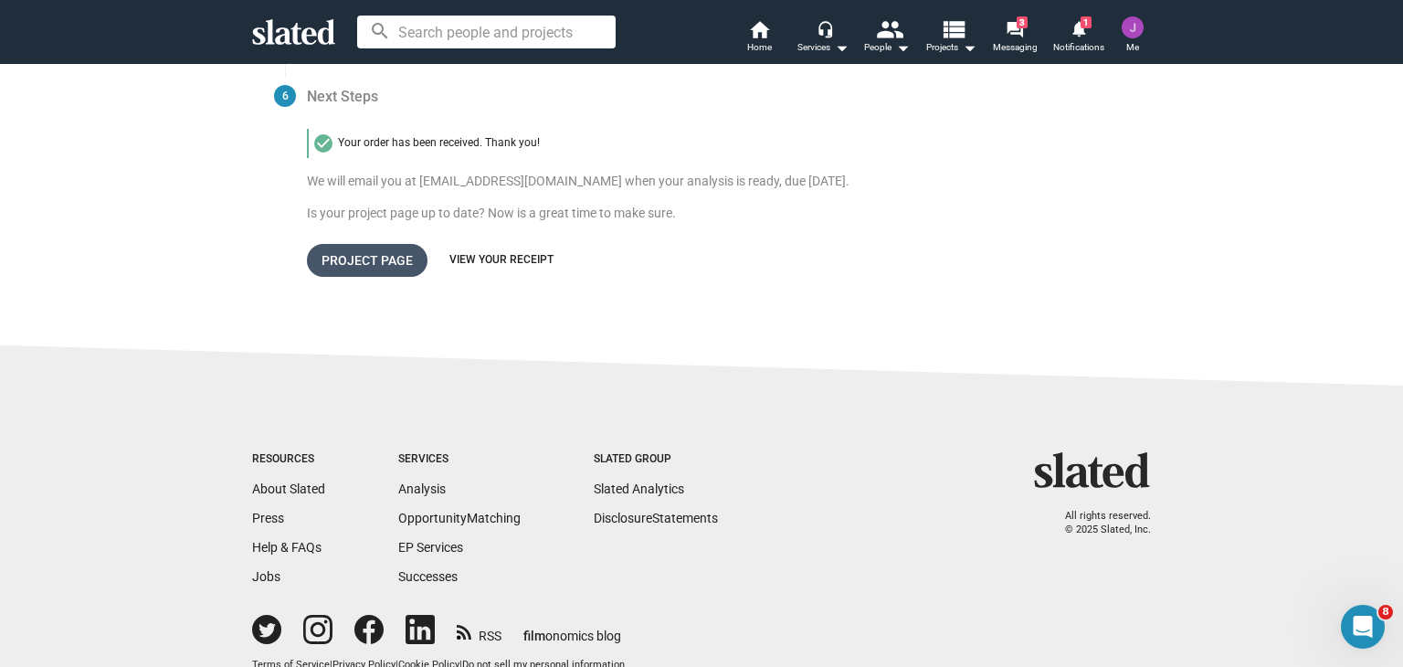
click at [373, 257] on span "Project Page" at bounding box center [366, 260] width 91 height 33
